Goal: Check status: Check status

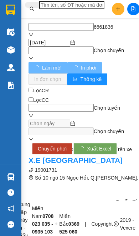
type input "[DATE]"
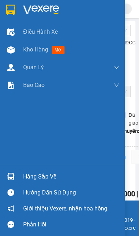
click at [13, 181] on img at bounding box center [10, 176] width 7 height 7
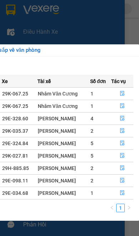
scroll to position [0, 162]
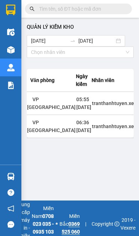
click at [10, 181] on img at bounding box center [10, 176] width 7 height 7
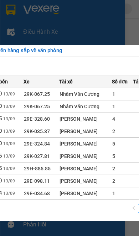
scroll to position [0, 162]
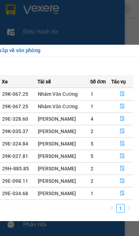
click at [117, 188] on button "button" at bounding box center [121, 193] width 21 height 11
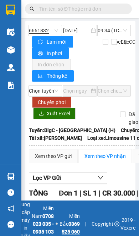
click at [14, 181] on img at bounding box center [10, 176] width 7 height 7
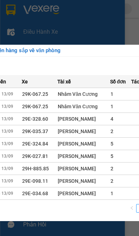
scroll to position [0, 162]
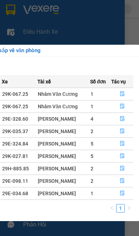
click at [116, 176] on button "button" at bounding box center [121, 181] width 21 height 11
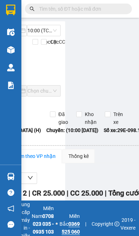
scroll to position [0, 70]
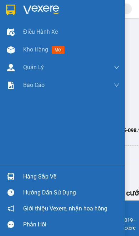
click at [11, 181] on img at bounding box center [10, 176] width 7 height 7
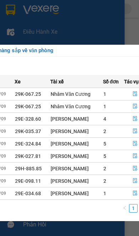
scroll to position [0, 162]
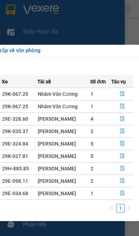
click at [118, 163] on button "button" at bounding box center [121, 168] width 21 height 11
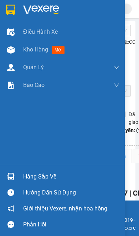
click at [11, 181] on img at bounding box center [10, 176] width 7 height 7
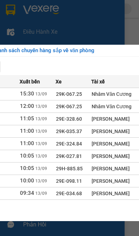
scroll to position [0, 162]
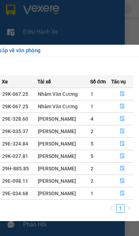
click at [114, 151] on button "button" at bounding box center [121, 156] width 21 height 11
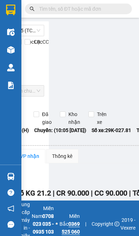
scroll to position [0, 86]
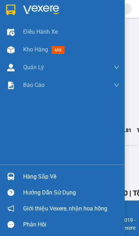
click at [13, 181] on img at bounding box center [10, 176] width 7 height 7
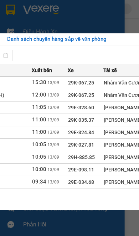
scroll to position [16, 95]
